Goal: Task Accomplishment & Management: Use online tool/utility

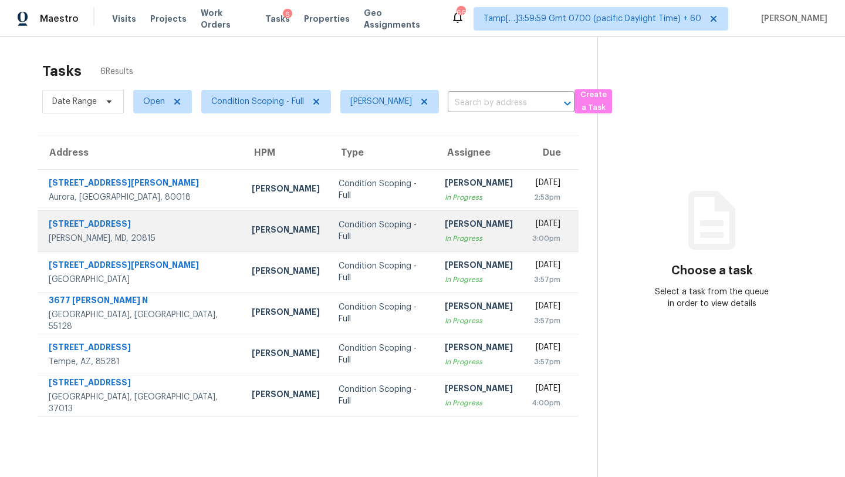
click at [396, 214] on td "Condition Scoping - Full" at bounding box center [382, 230] width 106 height 41
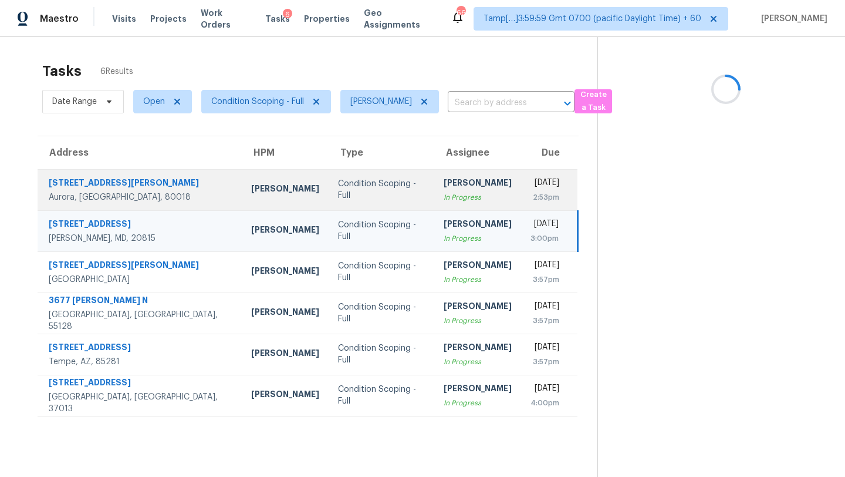
click at [434, 186] on td "Rajesh M In Progress" at bounding box center [477, 189] width 87 height 41
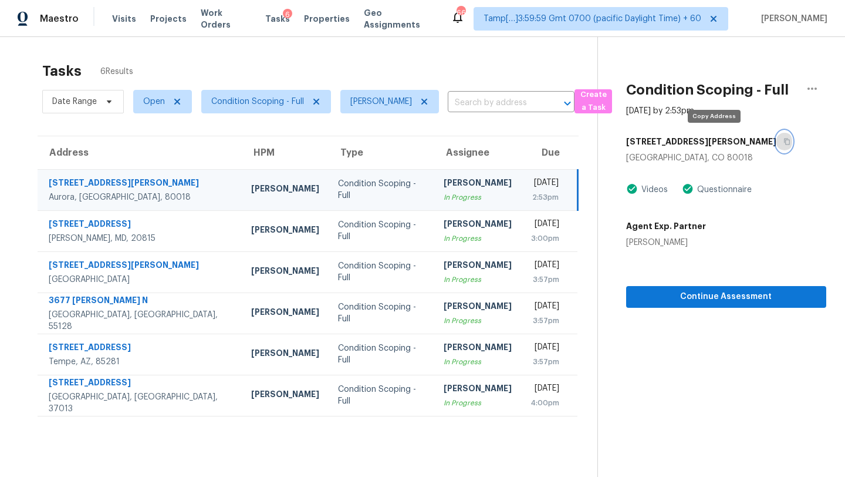
drag, startPoint x: 717, startPoint y: 139, endPoint x: 691, endPoint y: 4, distance: 137.5
click at [784, 139] on icon "button" at bounding box center [787, 141] width 7 height 7
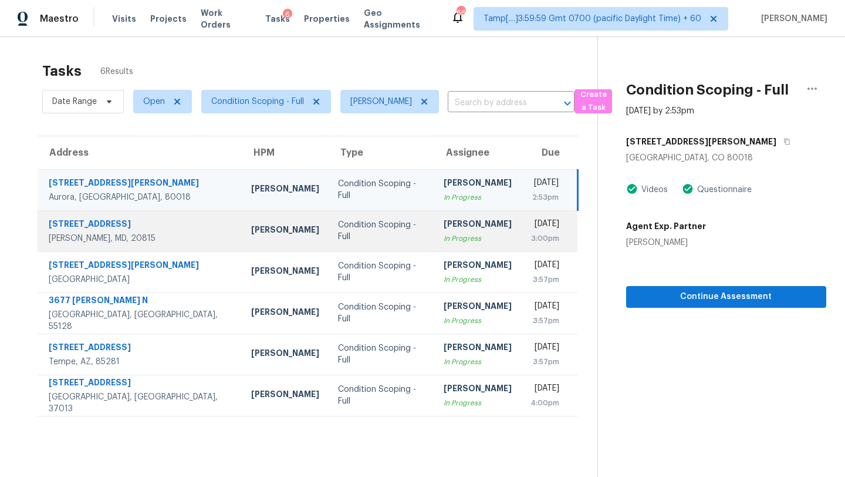
click at [531, 242] on div "3:00pm" at bounding box center [545, 238] width 29 height 12
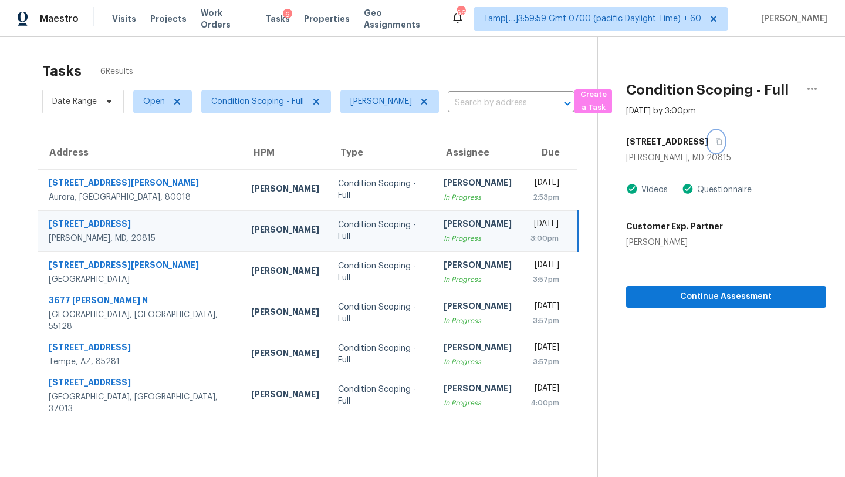
click at [716, 143] on icon "button" at bounding box center [719, 142] width 6 height 6
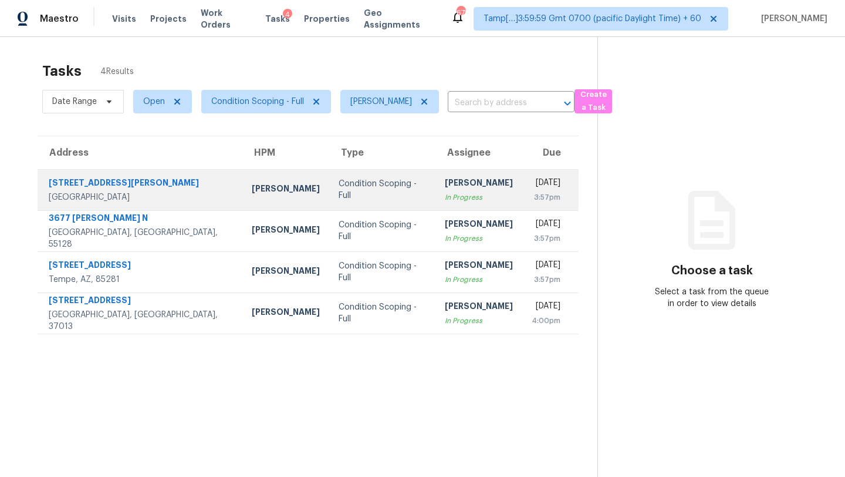
click at [445, 190] on div "[PERSON_NAME]" at bounding box center [479, 184] width 68 height 15
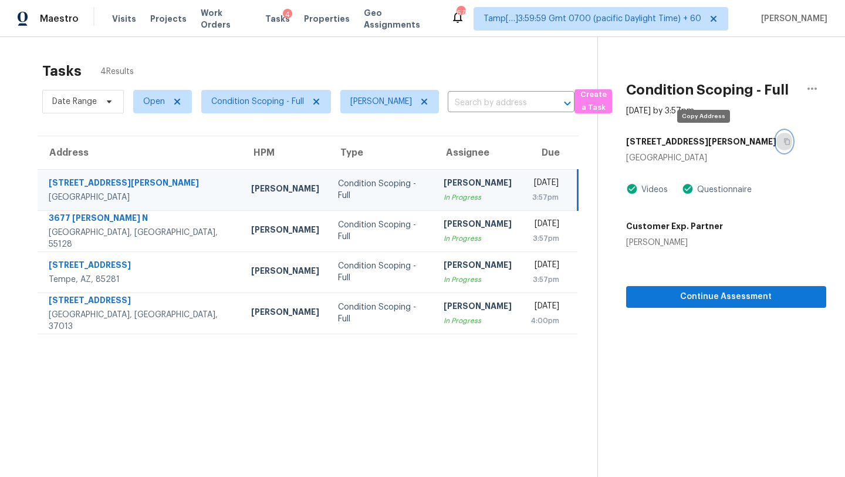
click at [777, 146] on button "button" at bounding box center [785, 141] width 16 height 21
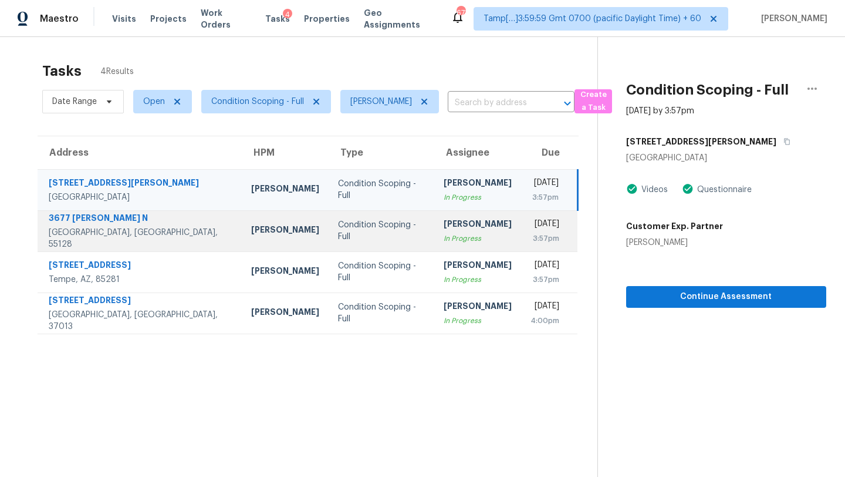
click at [447, 228] on div "[PERSON_NAME]" at bounding box center [478, 225] width 68 height 15
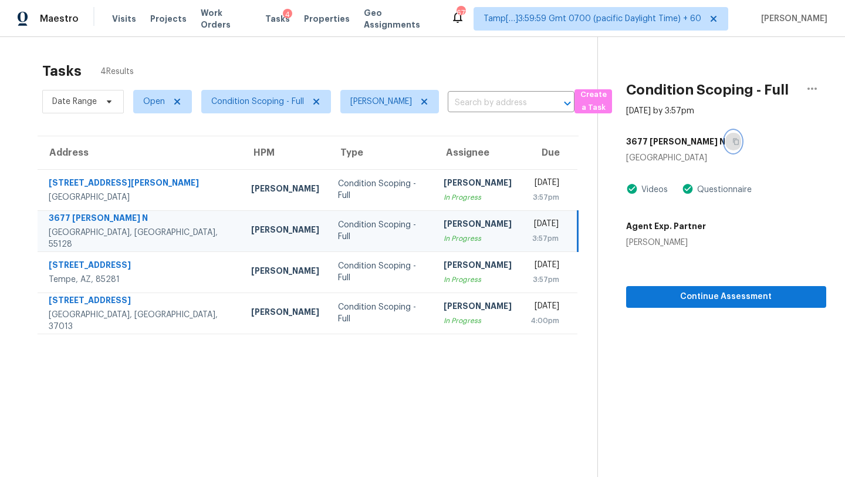
click at [733, 141] on icon "button" at bounding box center [736, 141] width 7 height 7
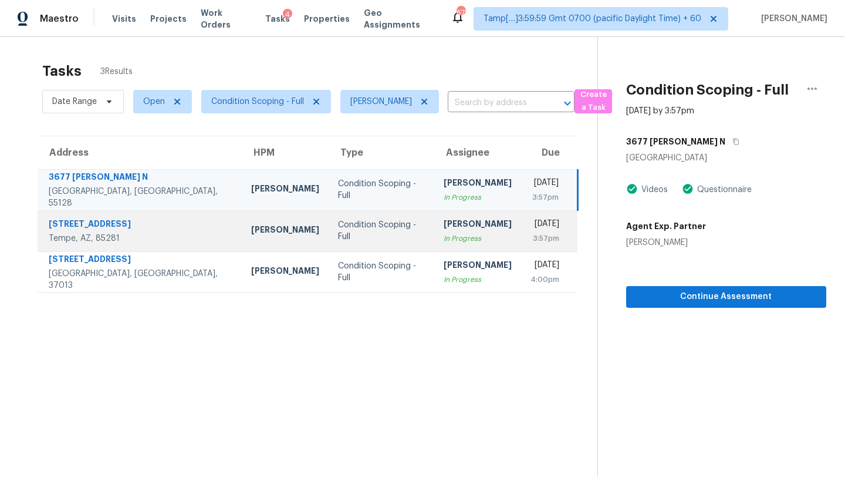
click at [531, 232] on div "3:57pm" at bounding box center [545, 238] width 29 height 12
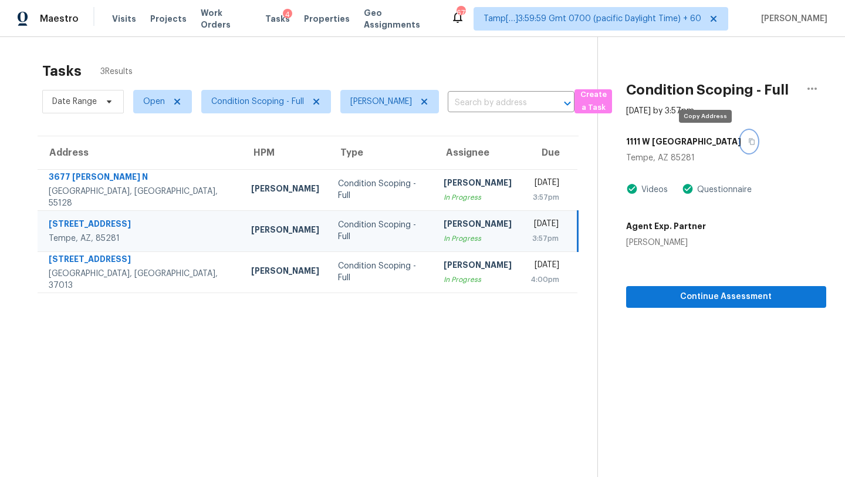
click at [742, 146] on button "button" at bounding box center [750, 141] width 16 height 21
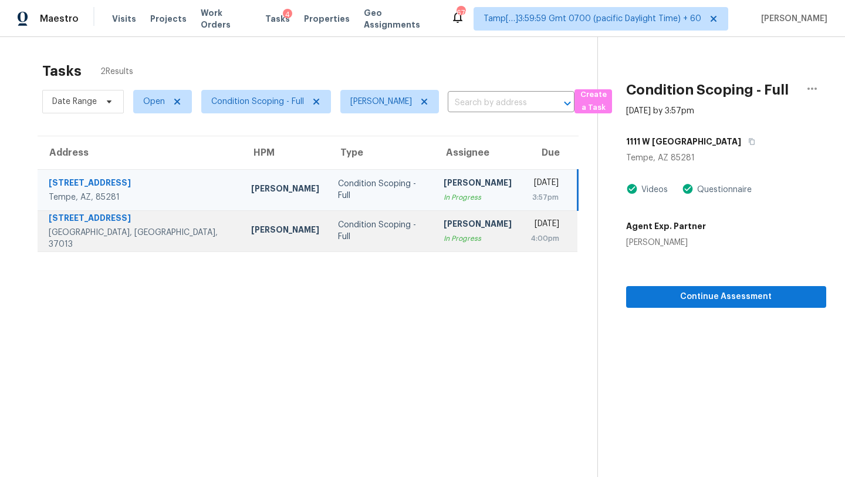
click at [444, 222] on div "[PERSON_NAME]" at bounding box center [478, 225] width 68 height 15
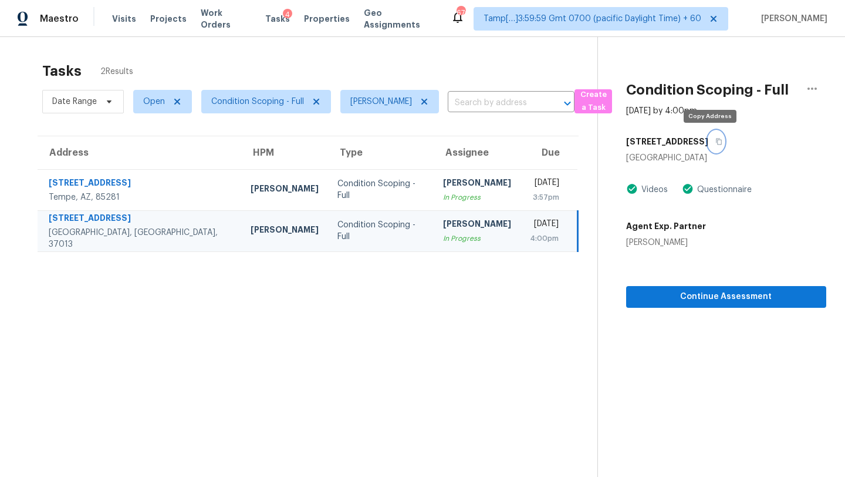
click at [716, 141] on icon "button" at bounding box center [719, 141] width 7 height 7
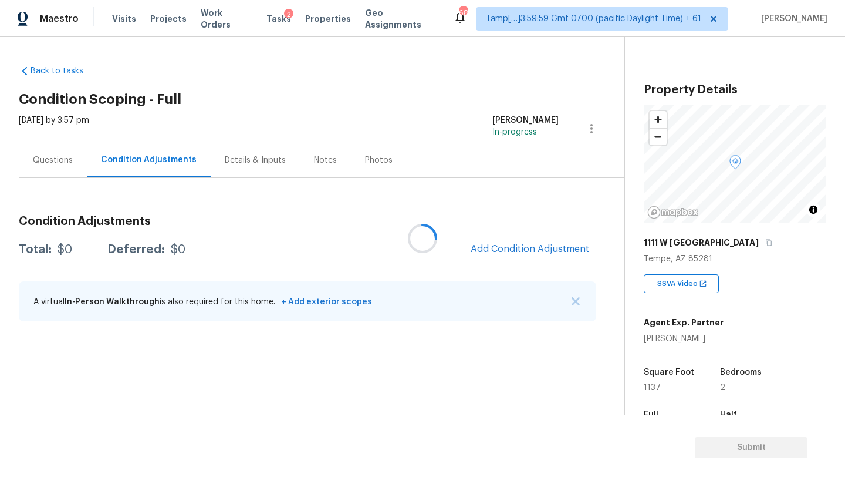
click at [521, 250] on div at bounding box center [422, 238] width 845 height 477
click at [521, 249] on span "Add Condition Adjustment" at bounding box center [530, 249] width 119 height 11
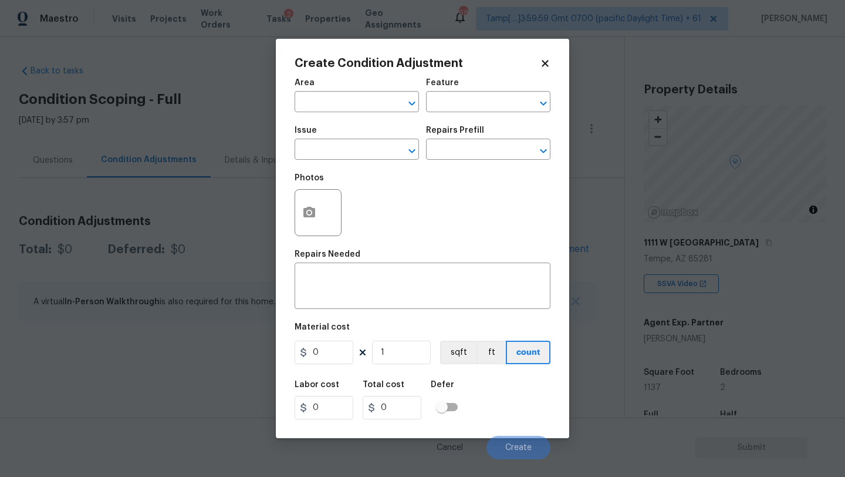
click at [334, 89] on div "Area" at bounding box center [357, 86] width 124 height 15
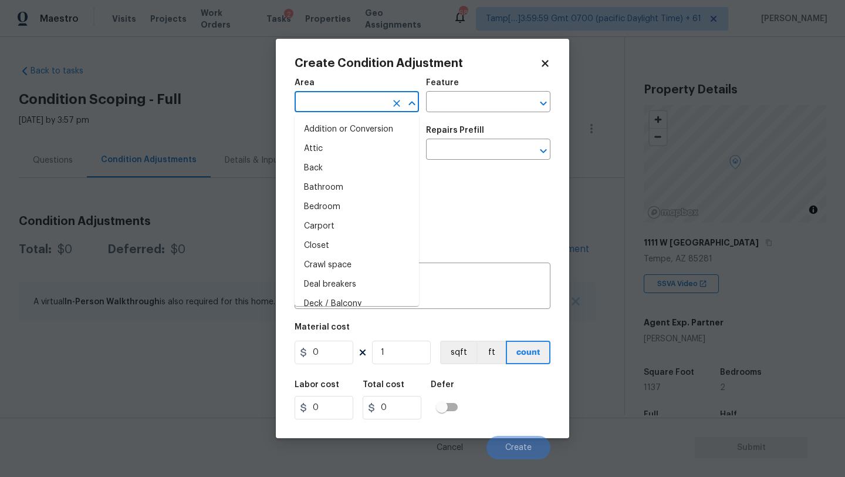
click at [334, 103] on input "text" at bounding box center [341, 103] width 92 height 18
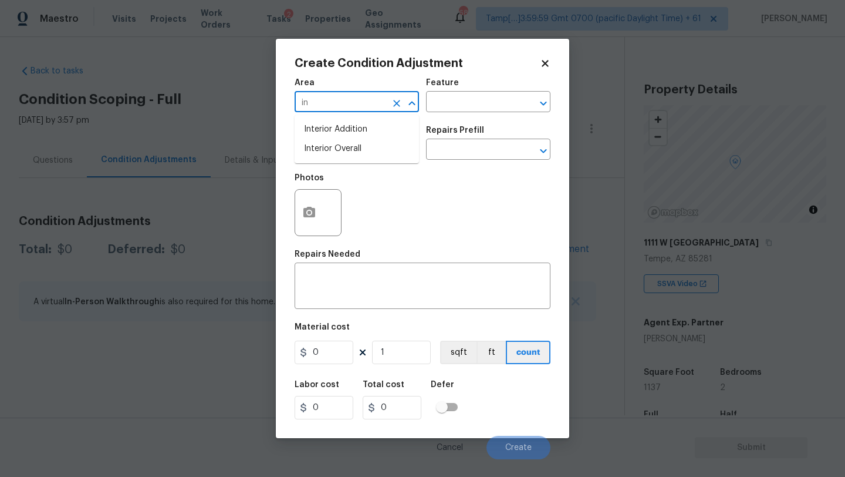
type input "i"
click at [355, 141] on li "Interior Overall" at bounding box center [357, 148] width 124 height 19
type input "Interior Overall"
click at [453, 109] on input "text" at bounding box center [472, 103] width 92 height 18
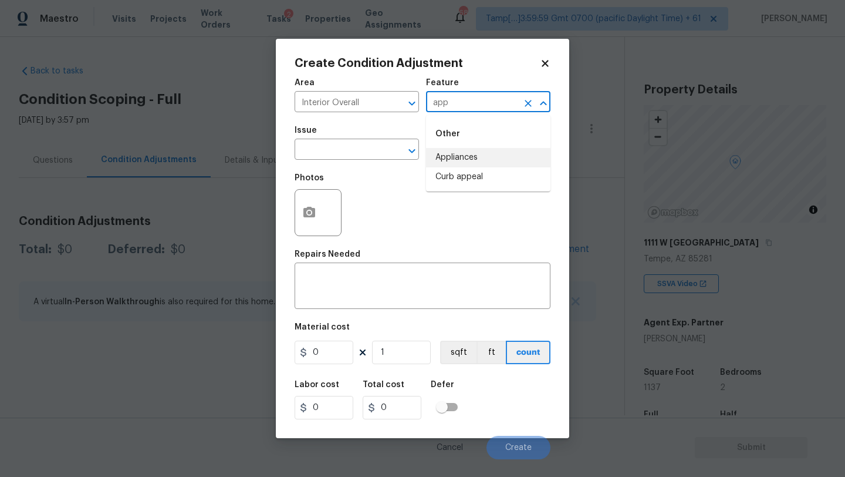
click at [454, 150] on li "Appliances" at bounding box center [488, 157] width 124 height 19
type input "Appliances"
click at [351, 149] on input "text" at bounding box center [341, 150] width 92 height 18
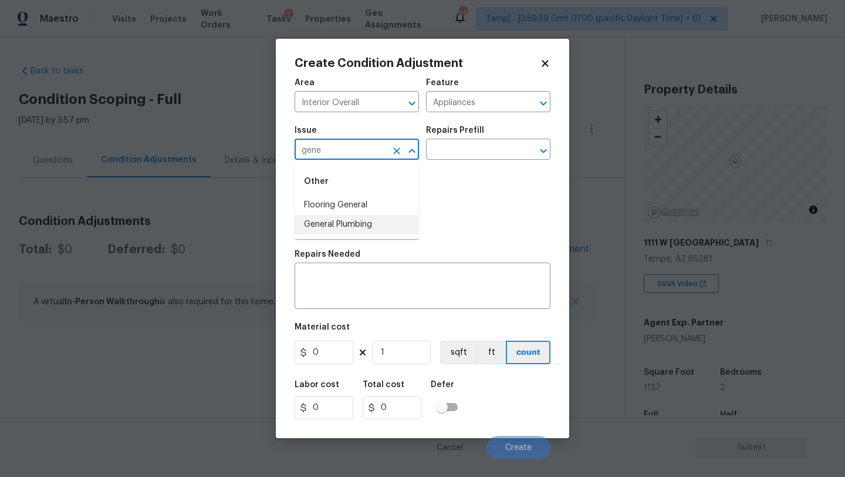
drag, startPoint x: 366, startPoint y: 222, endPoint x: 375, endPoint y: 218, distance: 9.7
click at [366, 223] on li "General Plumbing" at bounding box center [357, 224] width 124 height 19
type input "General Plumbing"
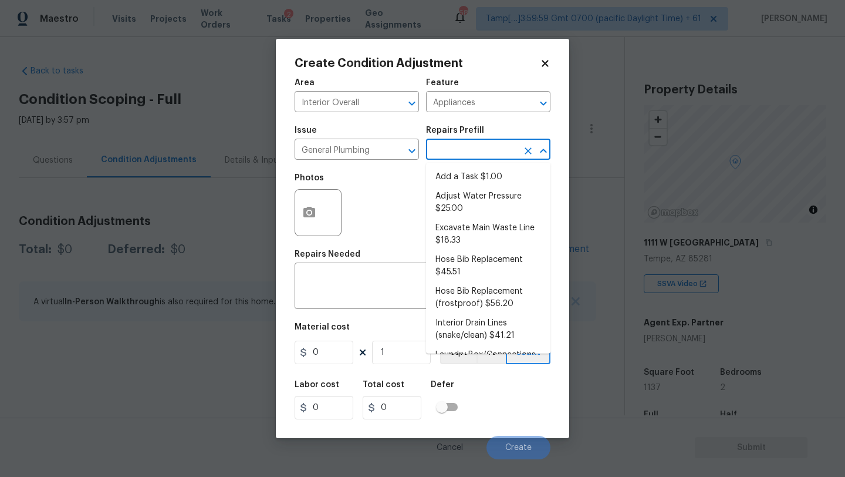
click at [485, 144] on input "text" at bounding box center [472, 150] width 92 height 18
type input "g"
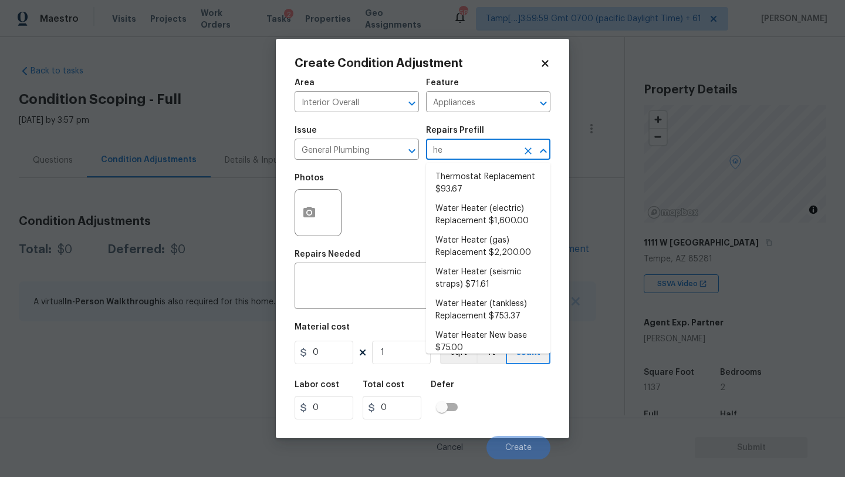
type input "hea"
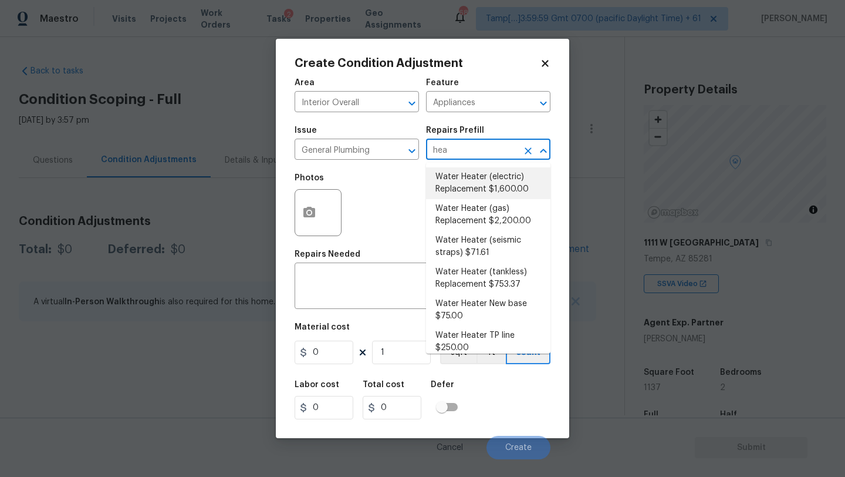
click at [487, 195] on li "Water Heater (electric) Replacement $1,600.00" at bounding box center [488, 183] width 124 height 32
type input "Plumbing"
type textarea "Remove the existing electric water heater and install a new 40 gallon electric …"
type input "1600"
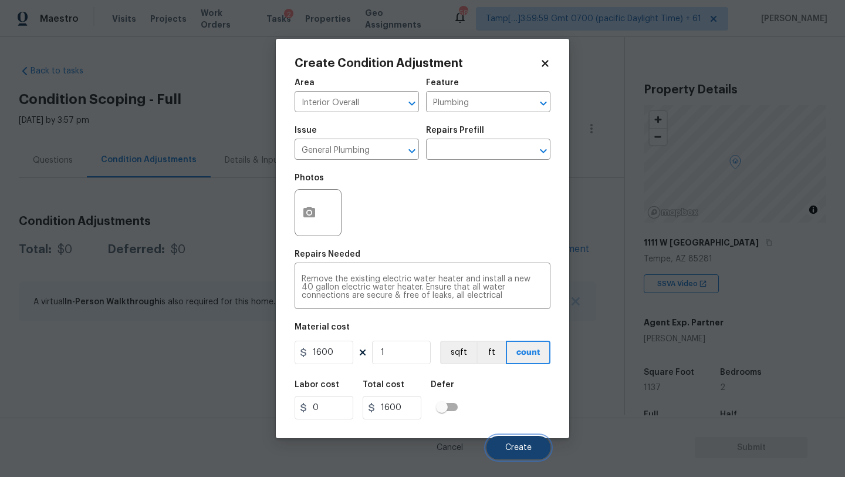
click at [515, 444] on span "Create" at bounding box center [518, 447] width 26 height 9
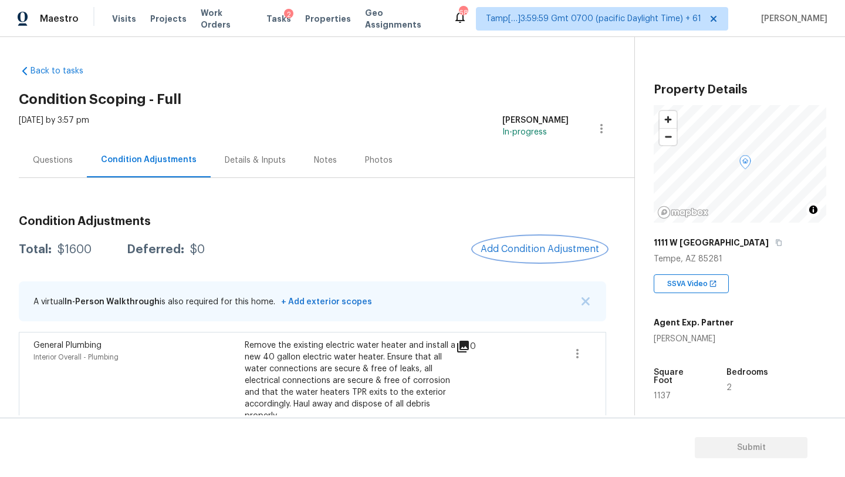
click at [554, 254] on span "Add Condition Adjustment" at bounding box center [540, 249] width 119 height 11
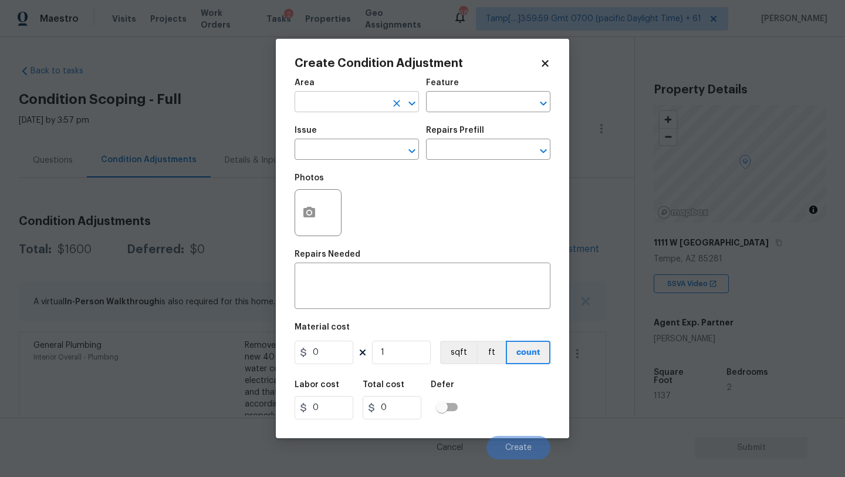
click at [353, 107] on input "text" at bounding box center [341, 103] width 92 height 18
click at [354, 138] on li "Kitchen" at bounding box center [357, 129] width 124 height 19
type input "Kitchen"
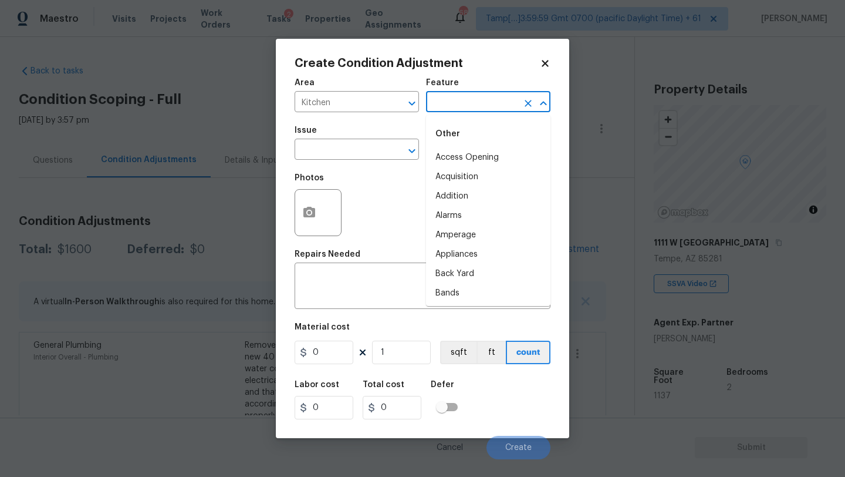
click at [434, 106] on input "text" at bounding box center [472, 103] width 92 height 18
click at [443, 146] on div "Other" at bounding box center [488, 134] width 124 height 28
click at [447, 156] on li "Appliances" at bounding box center [488, 157] width 124 height 19
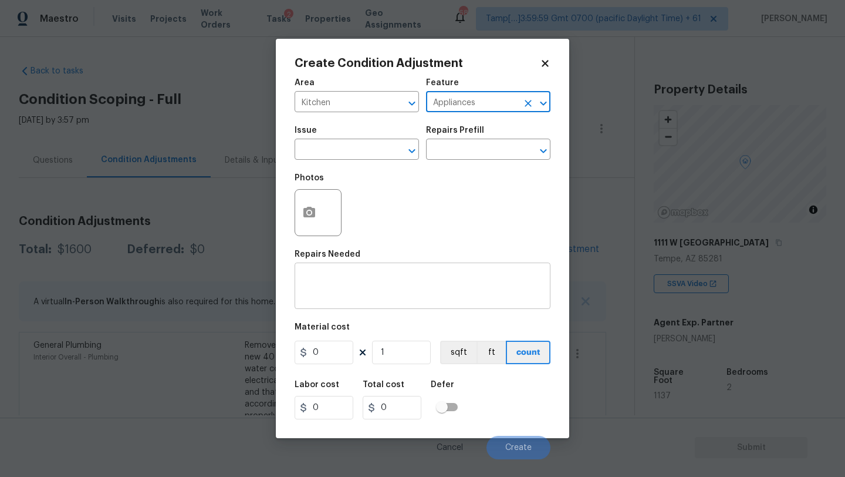
type input "Appliances"
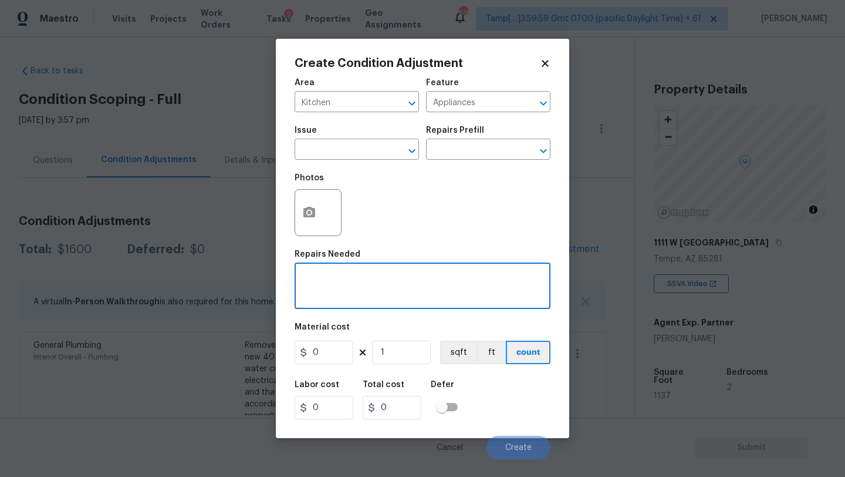
click at [410, 276] on textarea at bounding box center [423, 287] width 242 height 25
type textarea "kitchen appliances pacakges"
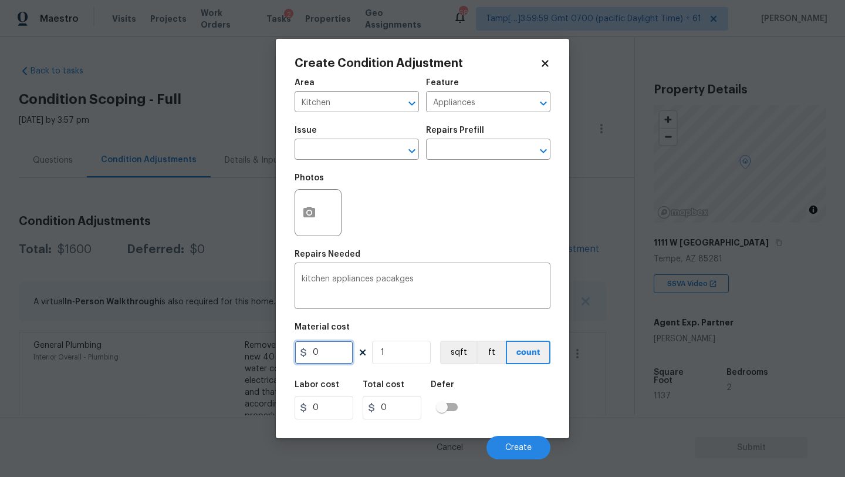
click at [336, 363] on input "0" at bounding box center [324, 352] width 59 height 23
type input "3500"
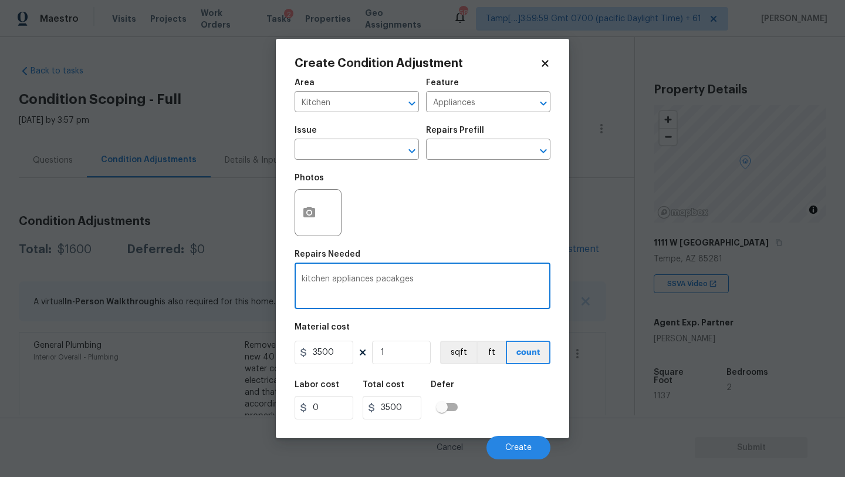
click at [394, 280] on textarea "kitchen appliances pacakges" at bounding box center [423, 287] width 242 height 25
type textarea "kitchen appliances packages"
click at [505, 439] on button "Create" at bounding box center [519, 447] width 64 height 23
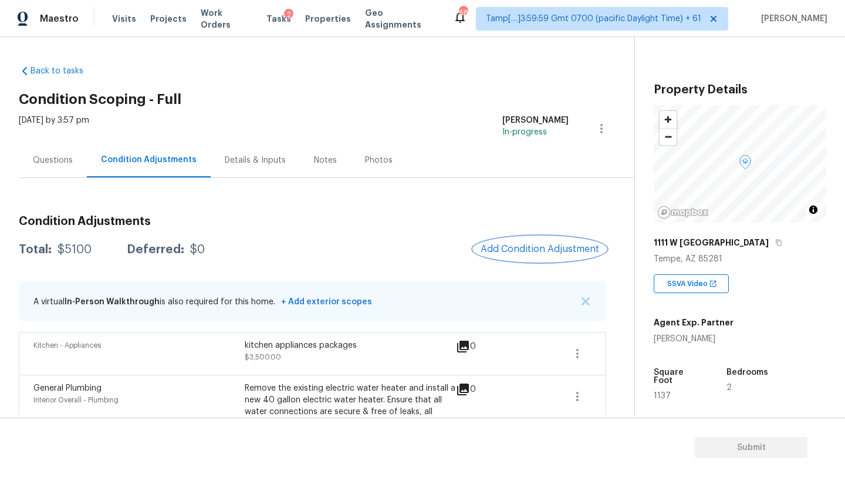
click at [564, 243] on button "Add Condition Adjustment" at bounding box center [540, 249] width 133 height 25
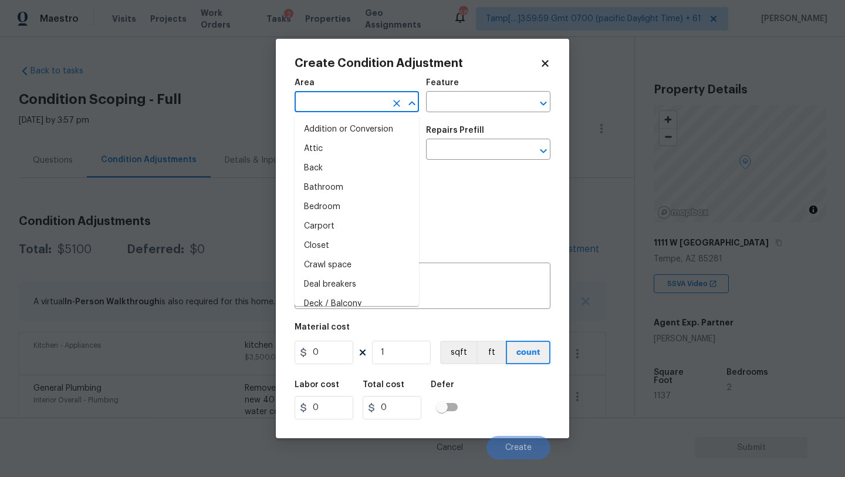
click at [314, 103] on input "text" at bounding box center [341, 103] width 92 height 18
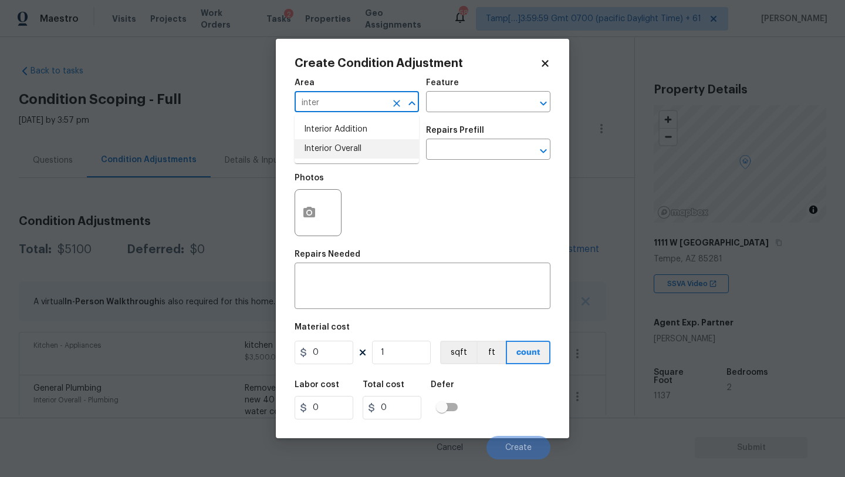
click at [336, 155] on li "Interior Overall" at bounding box center [357, 148] width 124 height 19
type input "Interior Overall"
click at [487, 92] on div "Feature" at bounding box center [488, 86] width 124 height 15
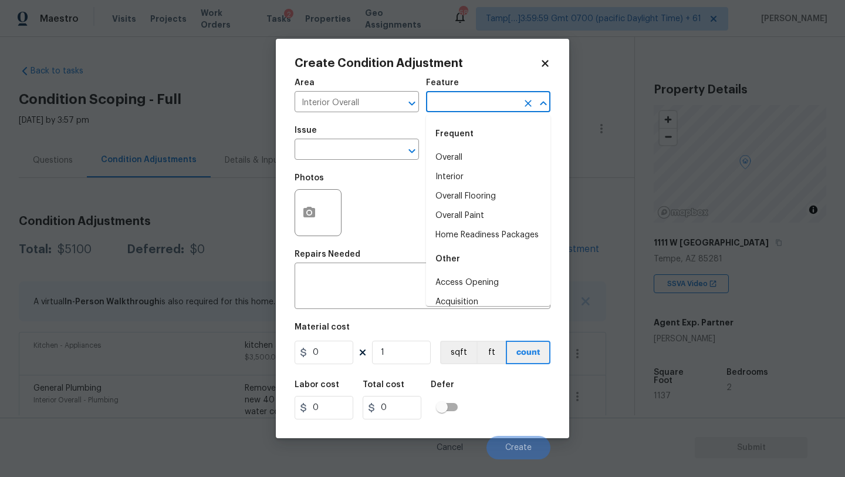
click at [487, 101] on input "text" at bounding box center [472, 103] width 92 height 18
click at [474, 193] on li "Overall Flooring" at bounding box center [488, 196] width 124 height 19
type input "Overall Flooring"
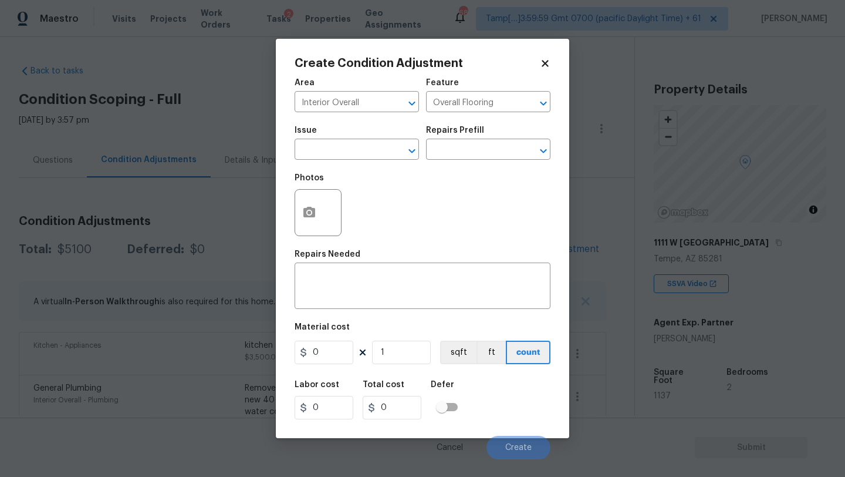
click at [382, 140] on div "Issue" at bounding box center [357, 133] width 124 height 15
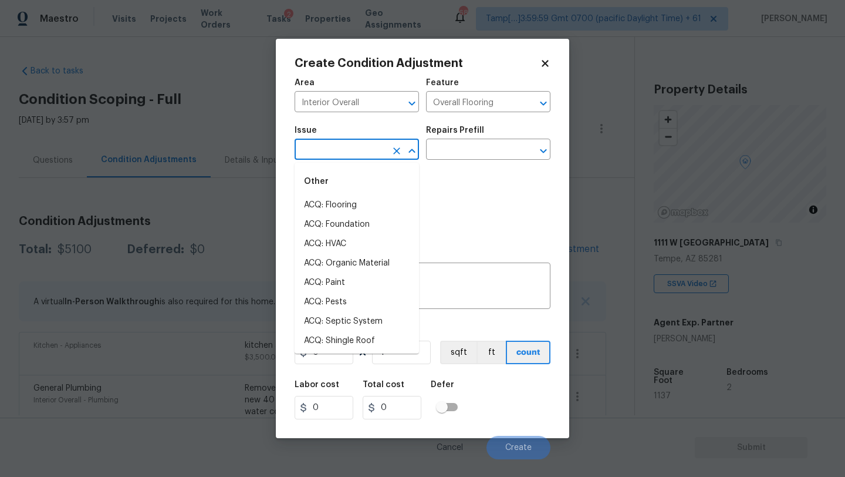
click at [357, 159] on input "text" at bounding box center [341, 150] width 92 height 18
click at [357, 209] on li "ACQ: Flooring" at bounding box center [357, 205] width 124 height 19
type input "ACQ: Flooring"
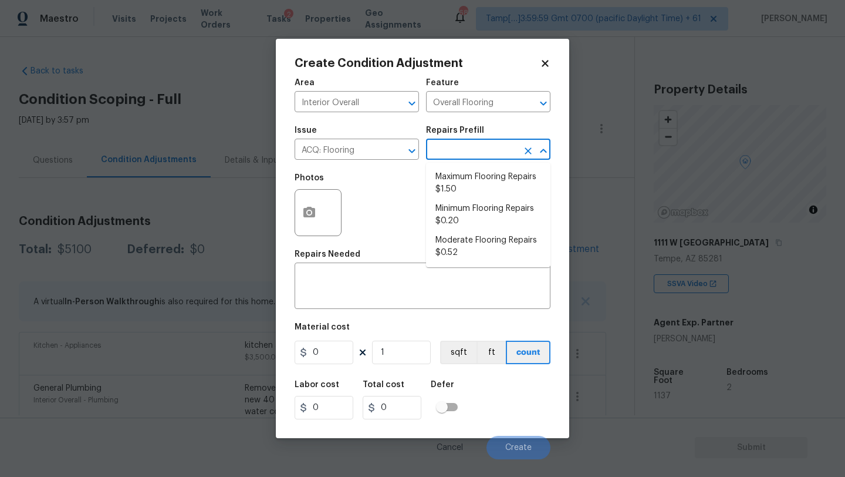
click at [464, 156] on input "text" at bounding box center [472, 150] width 92 height 18
click at [472, 177] on li "Maximum Flooring Repairs $1.50" at bounding box center [488, 183] width 124 height 32
type input "Acquisition"
type textarea "Acquisition Scope: Maximum flooring repairs"
type input "1.5"
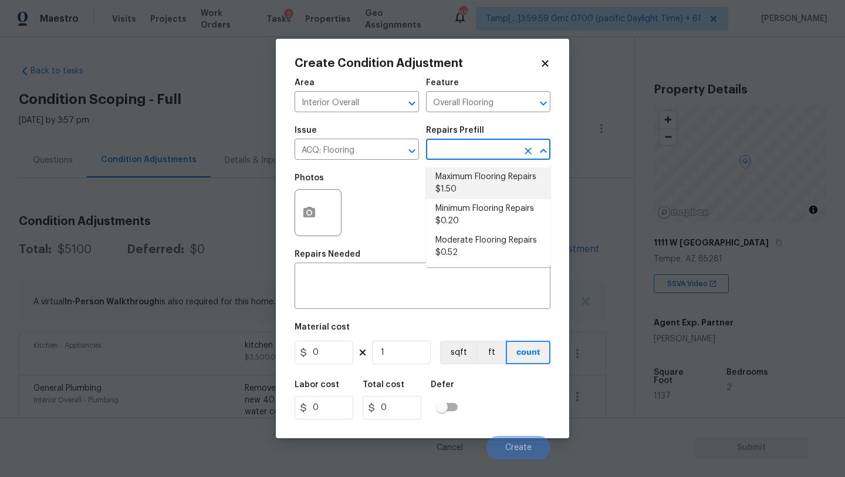
type input "1.5"
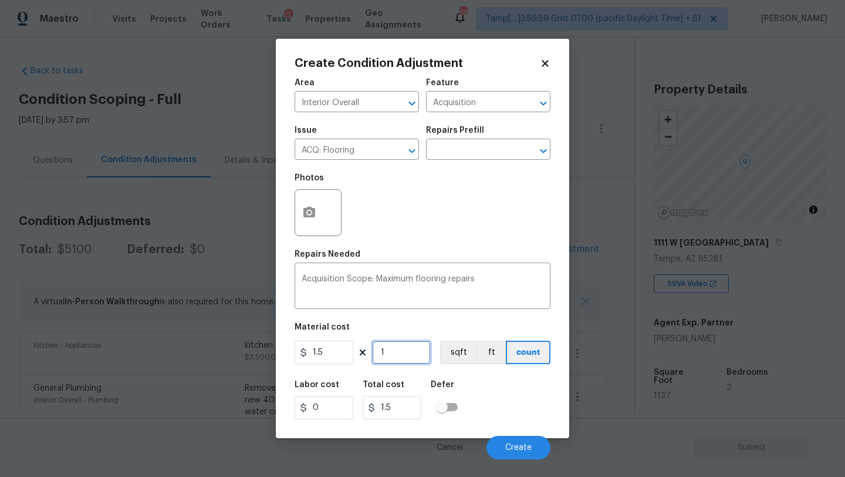
click at [406, 352] on input "1" at bounding box center [401, 352] width 59 height 23
type input "11"
type input "16.5"
type input "113"
type input "169.5"
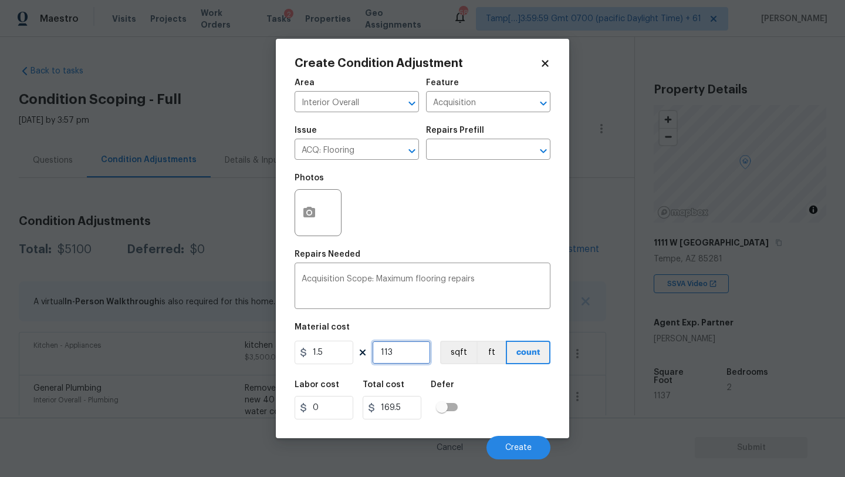
type input "1137"
type input "1705.5"
type input "1137"
click at [530, 455] on button "Create" at bounding box center [519, 447] width 64 height 23
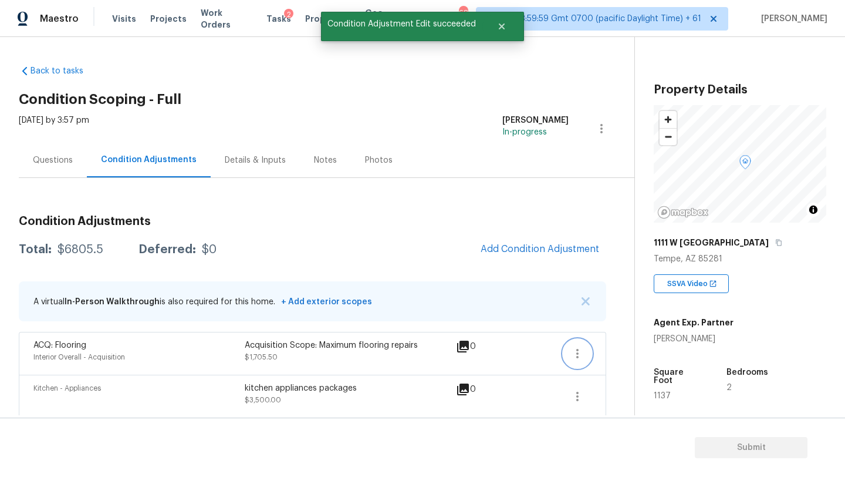
click at [582, 349] on icon "button" at bounding box center [578, 353] width 14 height 14
click at [601, 349] on div "Edit" at bounding box center [645, 351] width 92 height 12
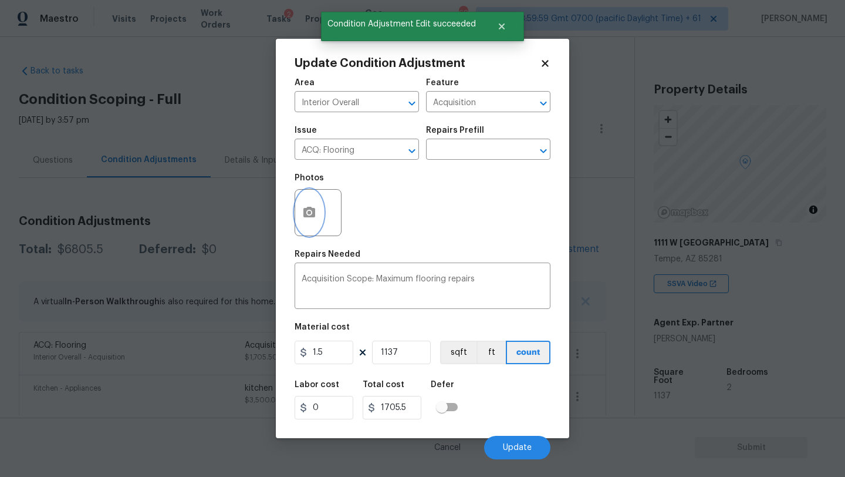
click at [314, 213] on icon "button" at bounding box center [310, 212] width 12 height 11
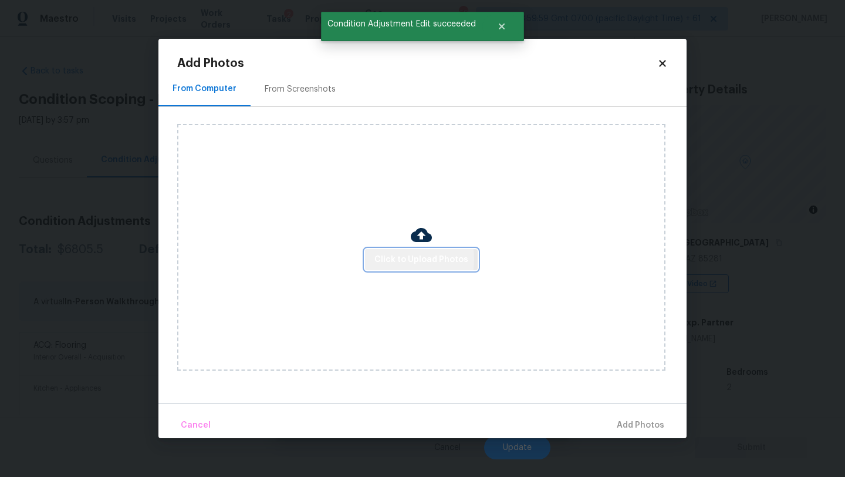
click at [404, 258] on span "Click to Upload Photos" at bounding box center [422, 259] width 94 height 15
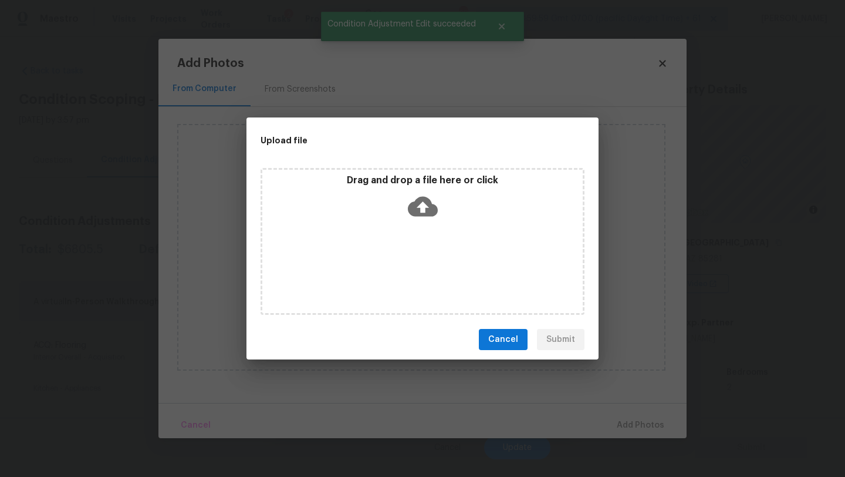
click at [409, 251] on div "Drag and drop a file here or click" at bounding box center [423, 241] width 324 height 147
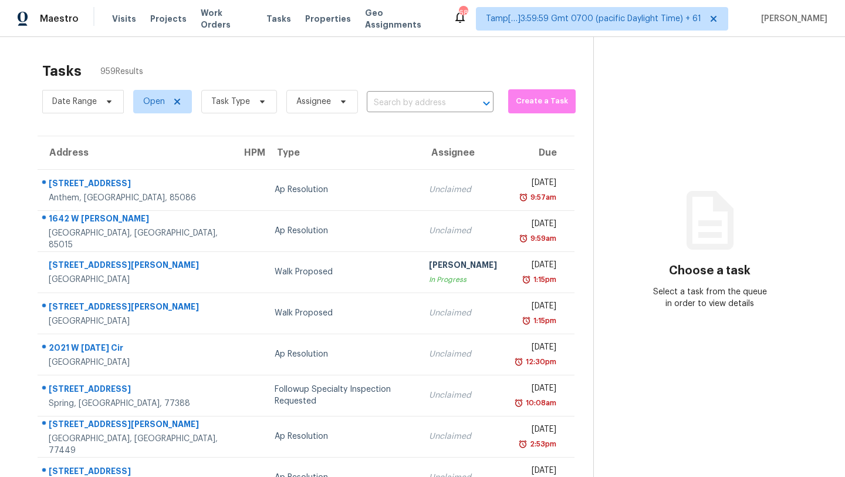
click at [201, 106] on span "Task Type" at bounding box center [239, 101] width 76 height 23
click at [211, 106] on span "Task Type" at bounding box center [230, 102] width 39 height 12
